Goal: Task Accomplishment & Management: Manage account settings

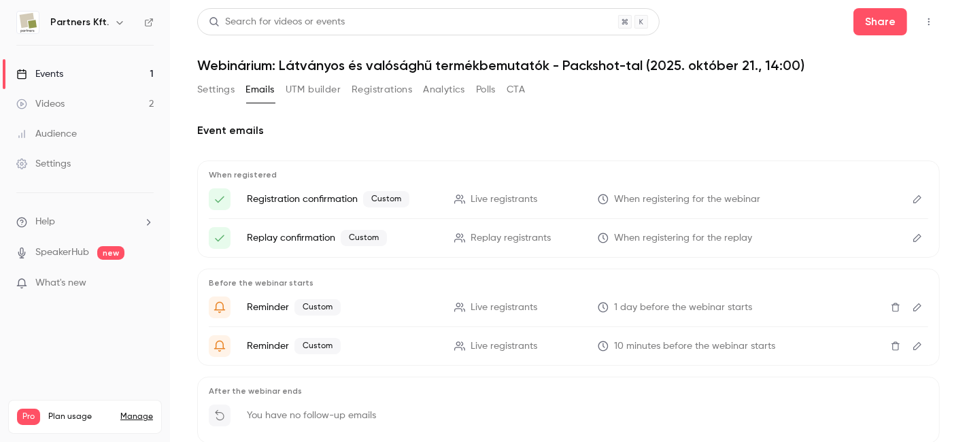
click at [65, 69] on link "Events 1" at bounding box center [85, 74] width 170 height 30
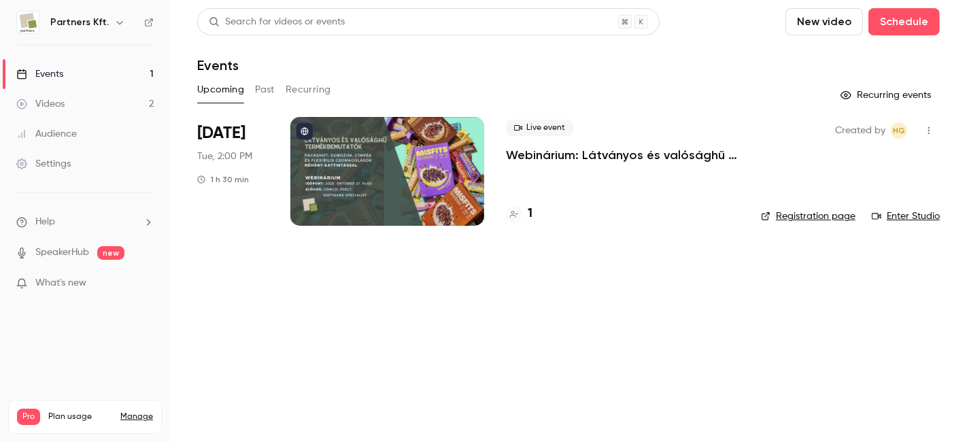
click at [404, 181] on div at bounding box center [387, 171] width 194 height 109
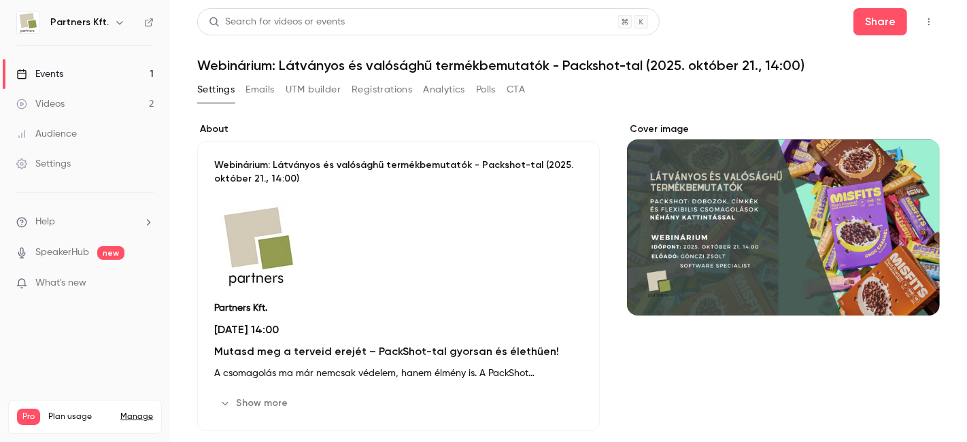
click at [400, 88] on button "Registrations" at bounding box center [382, 90] width 61 height 22
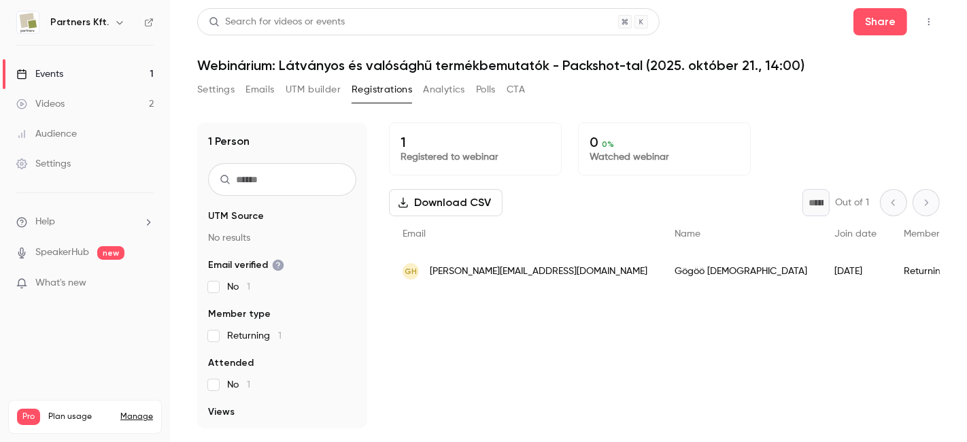
click at [65, 76] on link "Events 1" at bounding box center [85, 74] width 170 height 30
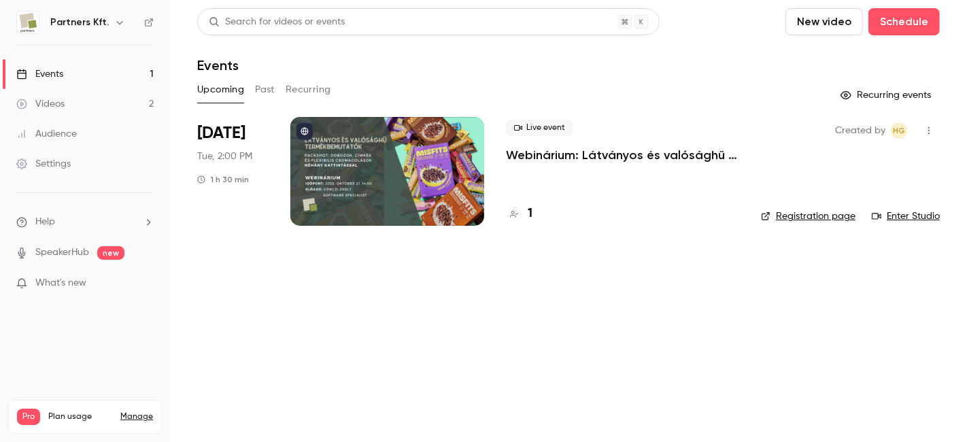
click at [823, 218] on link "Registration page" at bounding box center [808, 216] width 95 height 14
click at [819, 216] on link "Registration page" at bounding box center [808, 216] width 95 height 14
